Goal: Book appointment/travel/reservation

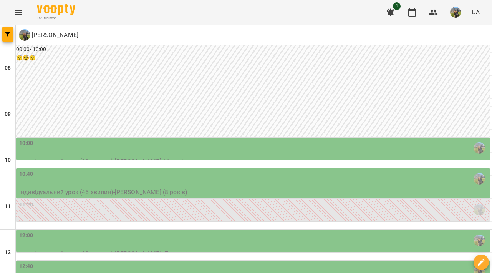
scroll to position [132, 0]
click at [219, 230] on div "12:00 Індивідуальний урок (30 хвилин) - [PERSON_NAME] (7 років)" at bounding box center [253, 245] width 474 height 30
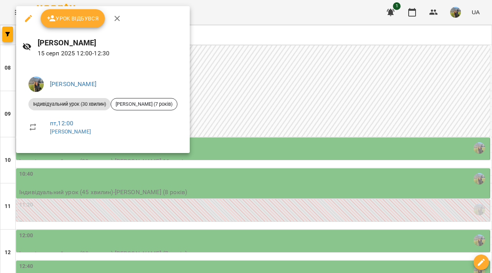
click at [260, 119] on div at bounding box center [246, 136] width 492 height 273
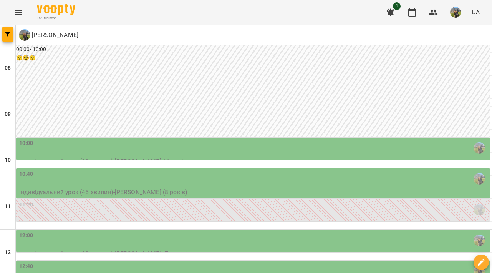
click at [256, 262] on div "12:40" at bounding box center [253, 271] width 469 height 18
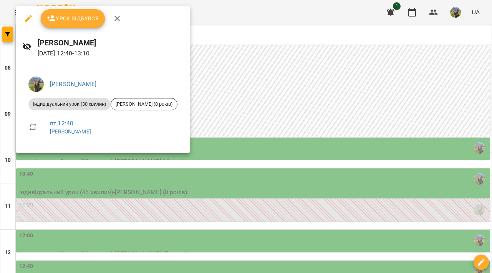
click at [288, 88] on div at bounding box center [246, 136] width 492 height 273
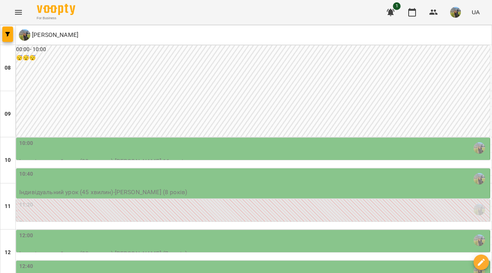
scroll to position [177, 0]
click at [227, 262] on div "12:40" at bounding box center [253, 271] width 469 height 18
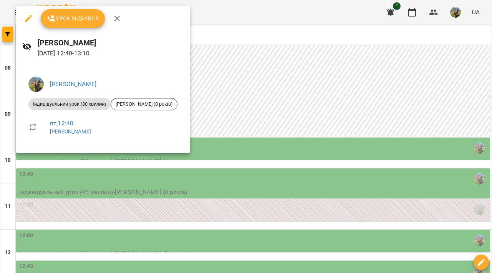
click at [294, 129] on div at bounding box center [246, 136] width 492 height 273
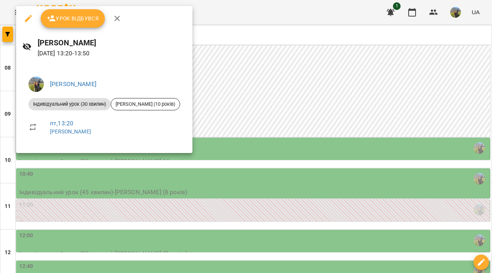
click at [302, 136] on div at bounding box center [246, 136] width 492 height 273
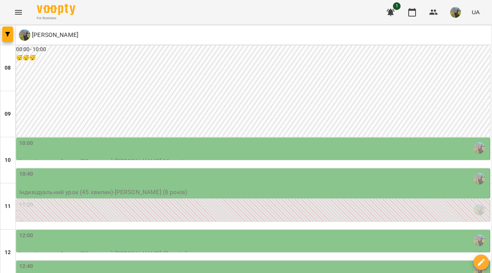
scroll to position [223, 0]
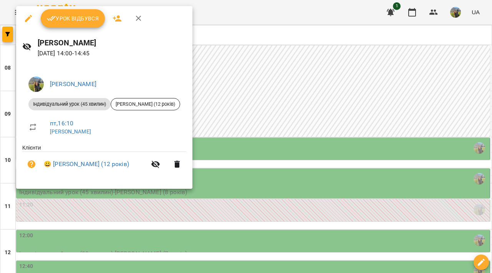
click at [220, 158] on div at bounding box center [246, 136] width 492 height 273
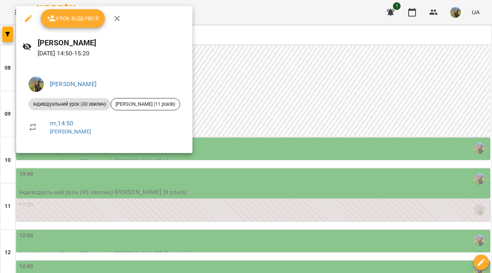
click at [250, 175] on div at bounding box center [246, 136] width 492 height 273
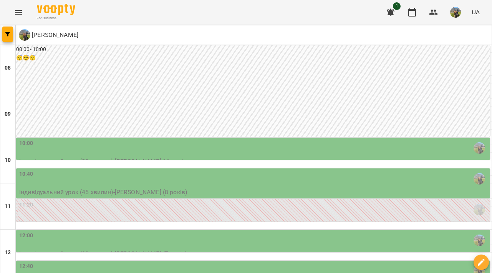
scroll to position [117, 0]
click at [280, 170] on div "10:40" at bounding box center [253, 179] width 469 height 18
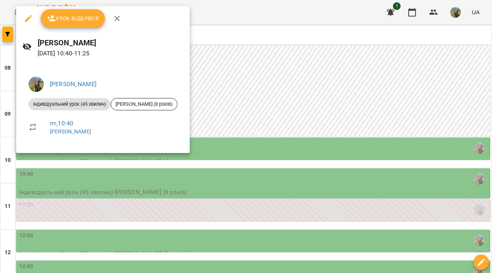
click at [275, 95] on div at bounding box center [246, 136] width 492 height 273
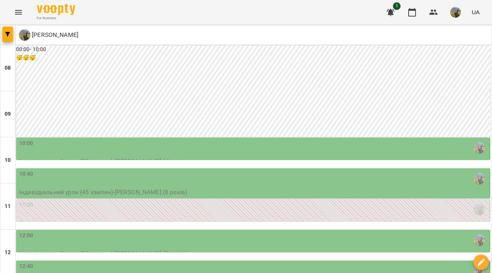
scroll to position [179, 0]
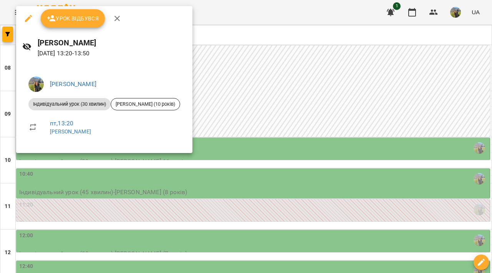
click at [271, 118] on div at bounding box center [246, 136] width 492 height 273
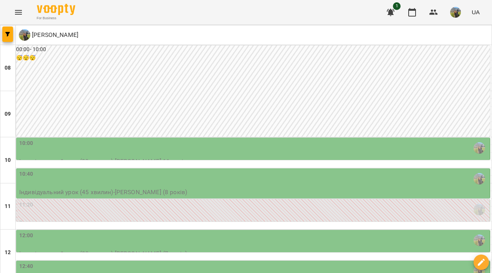
scroll to position [167, 0]
